Goal: Task Accomplishment & Management: Use online tool/utility

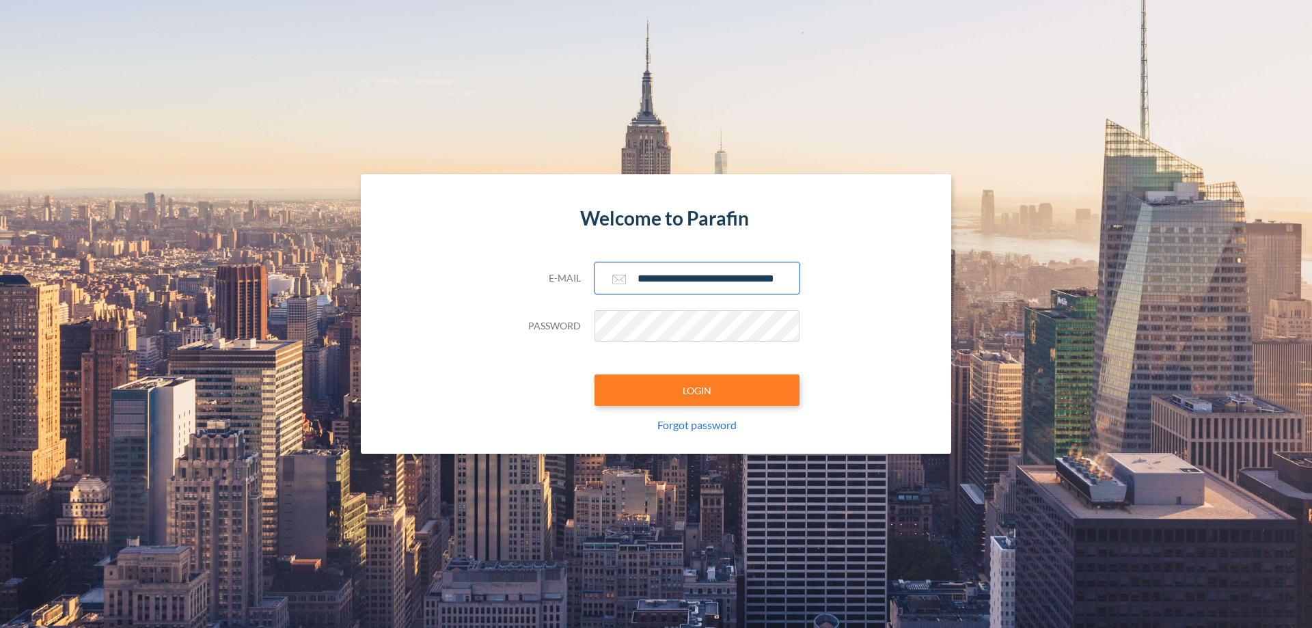
type input "**********"
click at [697, 390] on button "LOGIN" at bounding box center [696, 389] width 205 height 31
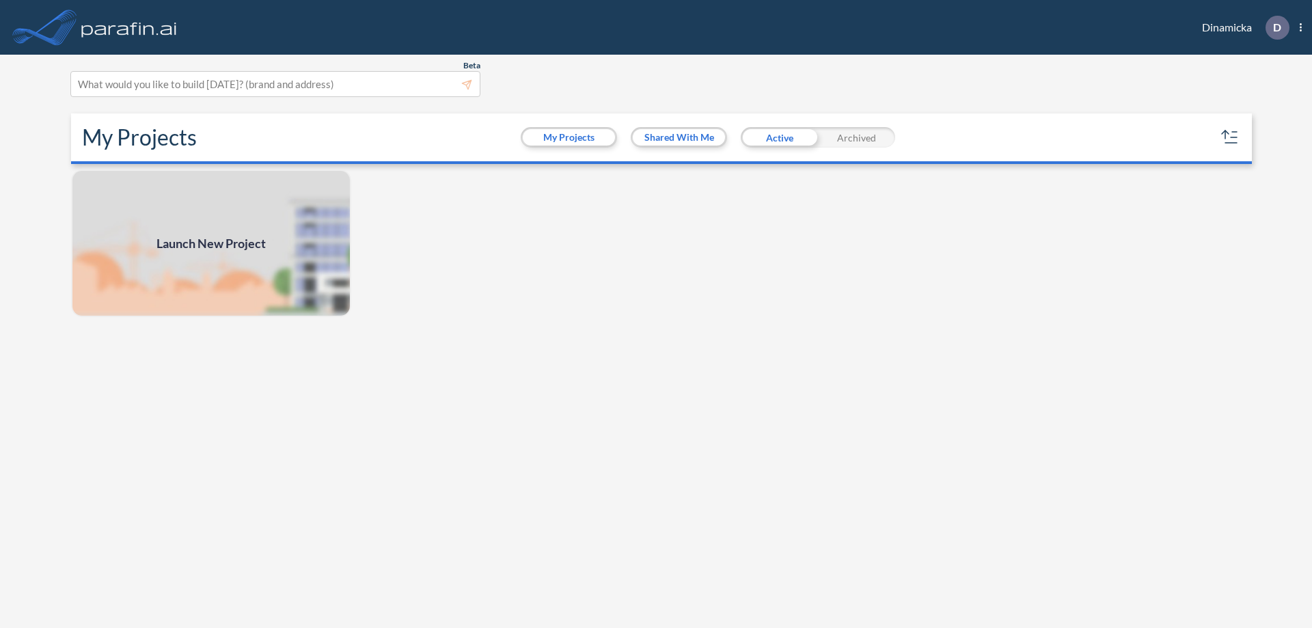
scroll to position [3, 0]
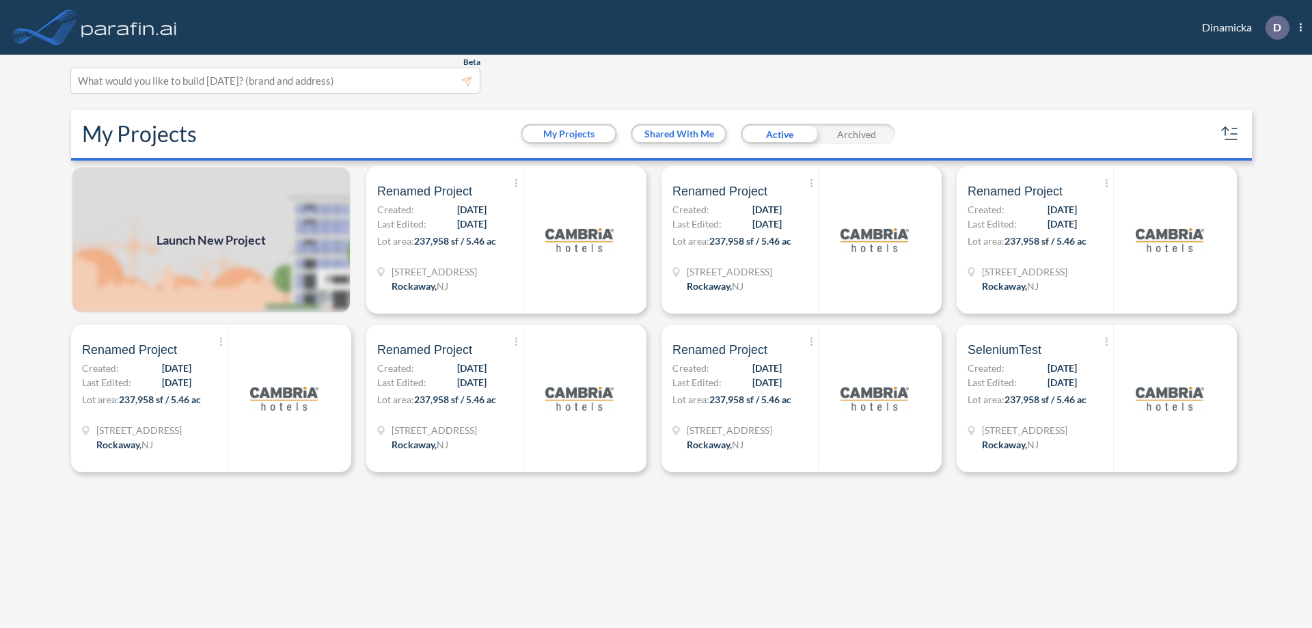
click at [211, 240] on span "Launch New Project" at bounding box center [210, 240] width 109 height 18
